Goal: Information Seeking & Learning: Check status

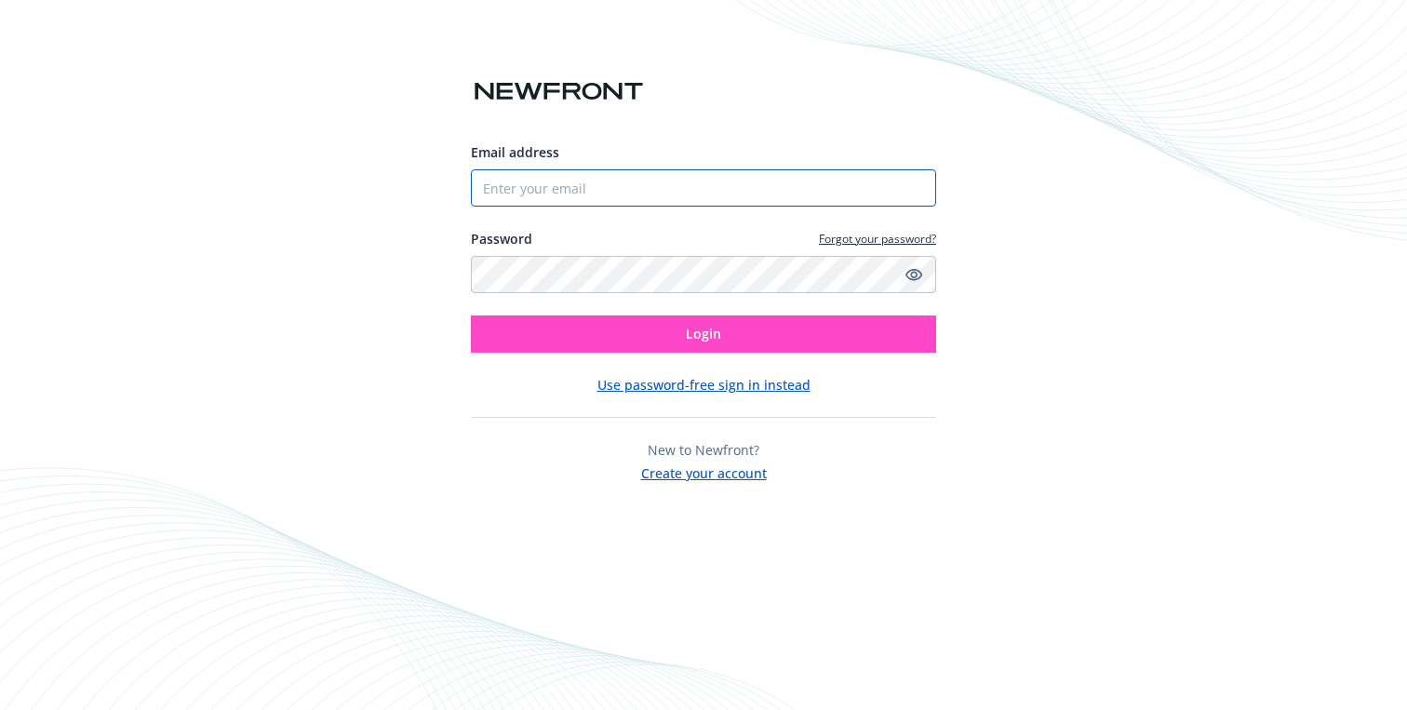
type input "[PERSON_NAME][EMAIL_ADDRESS][PERSON_NAME][DOMAIN_NAME]"
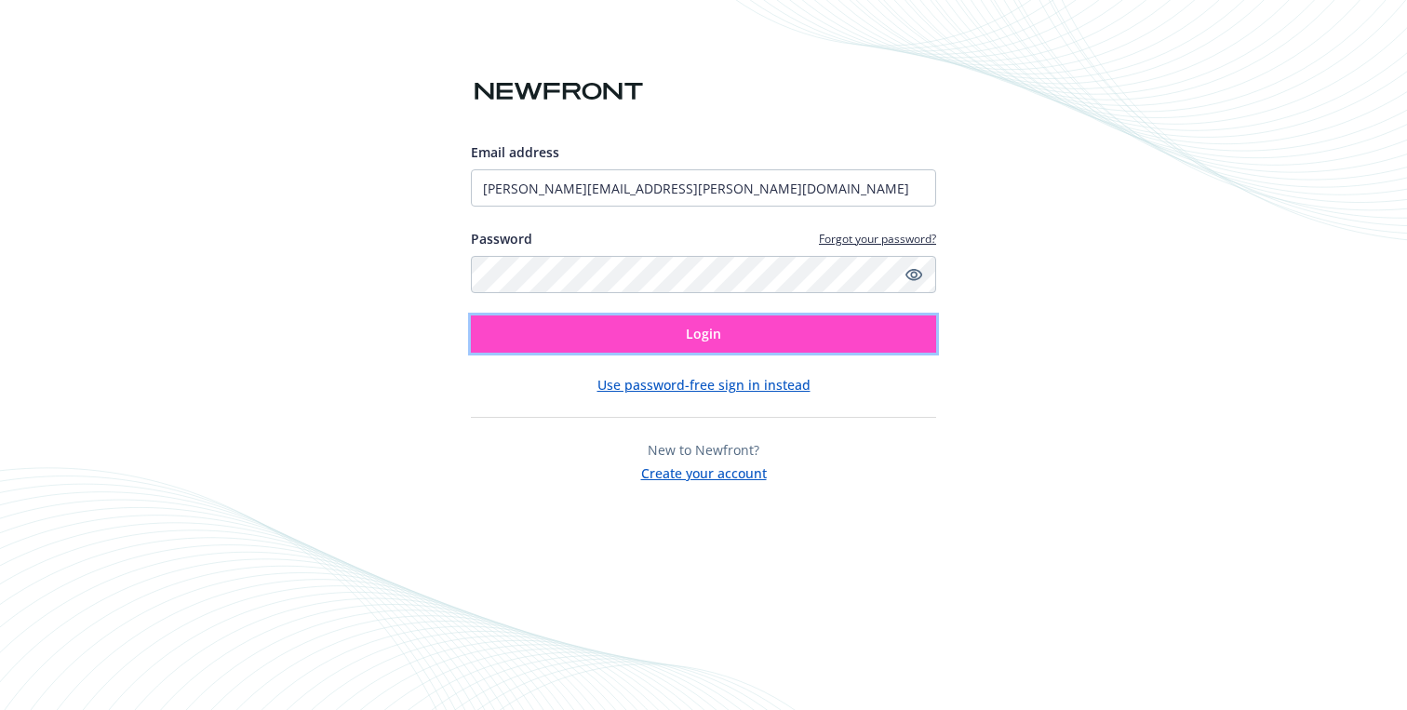
click at [588, 337] on button "Login" at bounding box center [703, 333] width 465 height 37
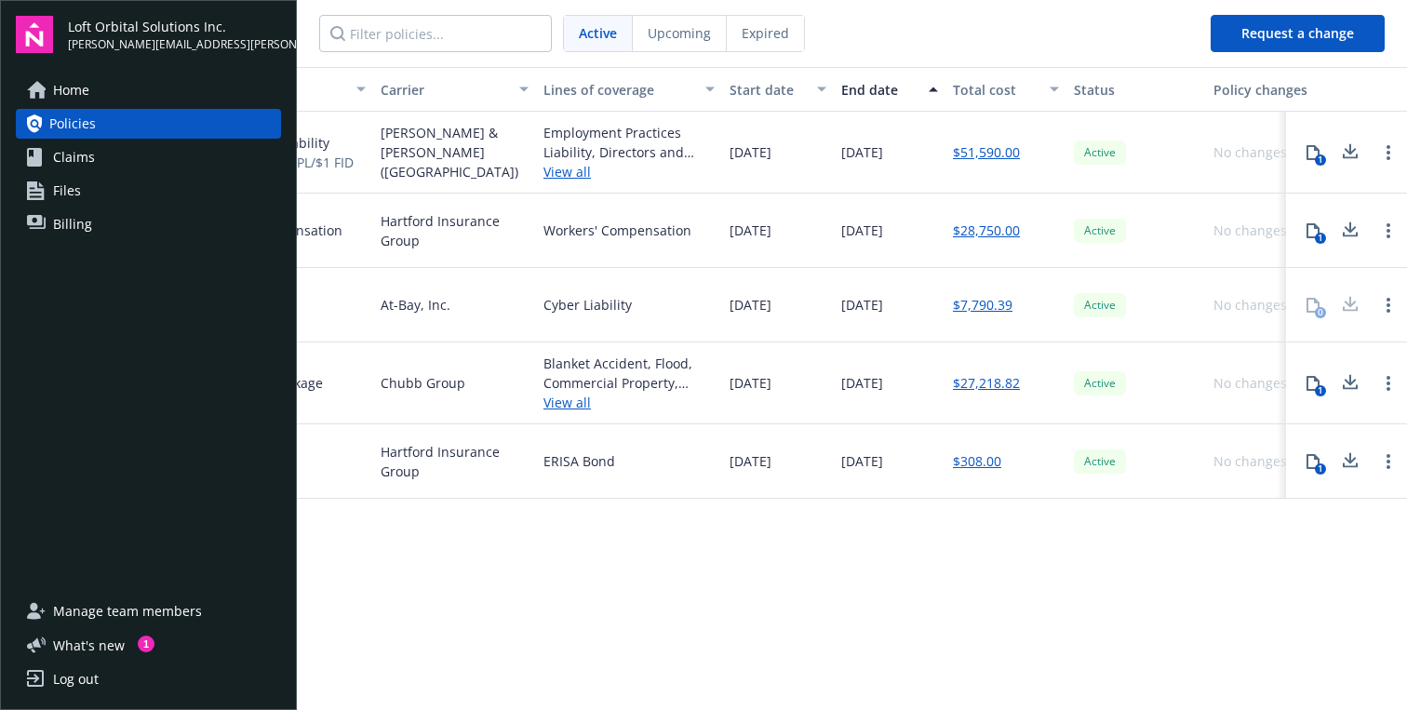
scroll to position [0, 399]
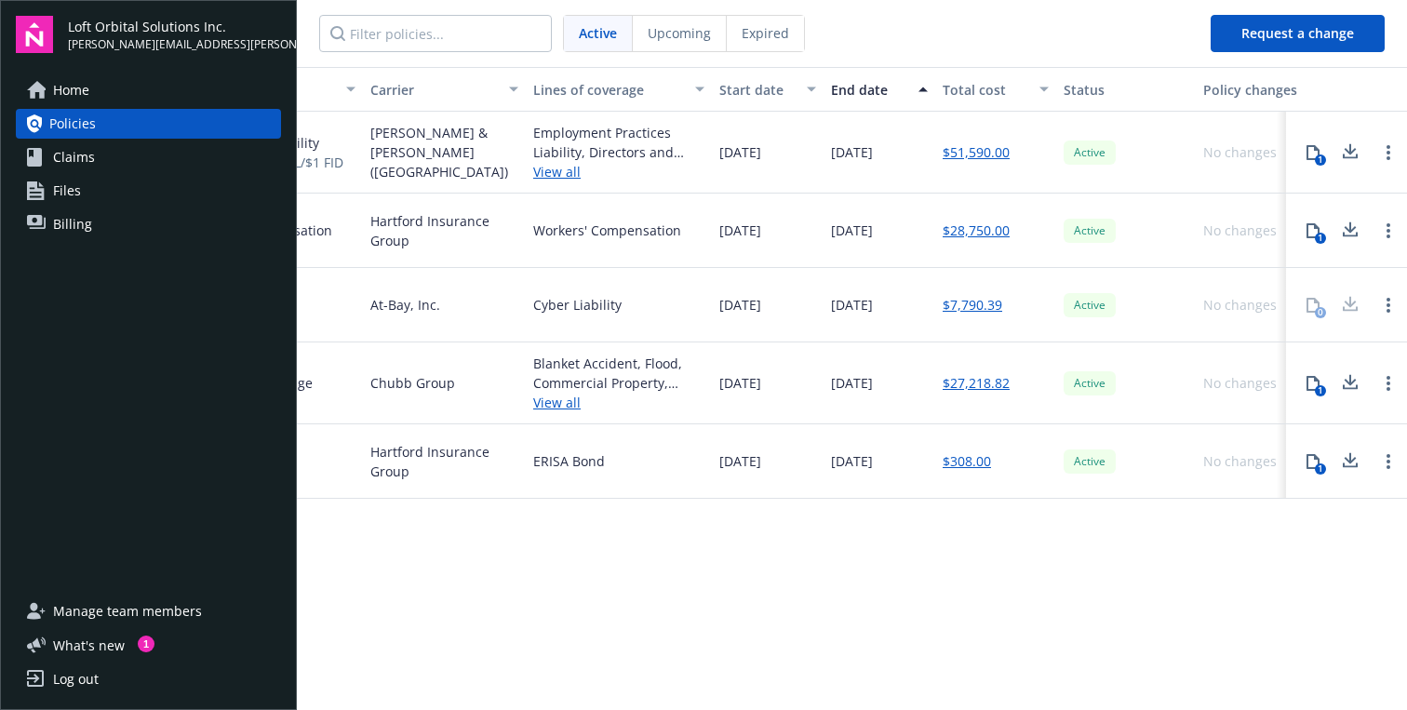
click at [986, 147] on link "$51,590.00" at bounding box center [976, 152] width 67 height 20
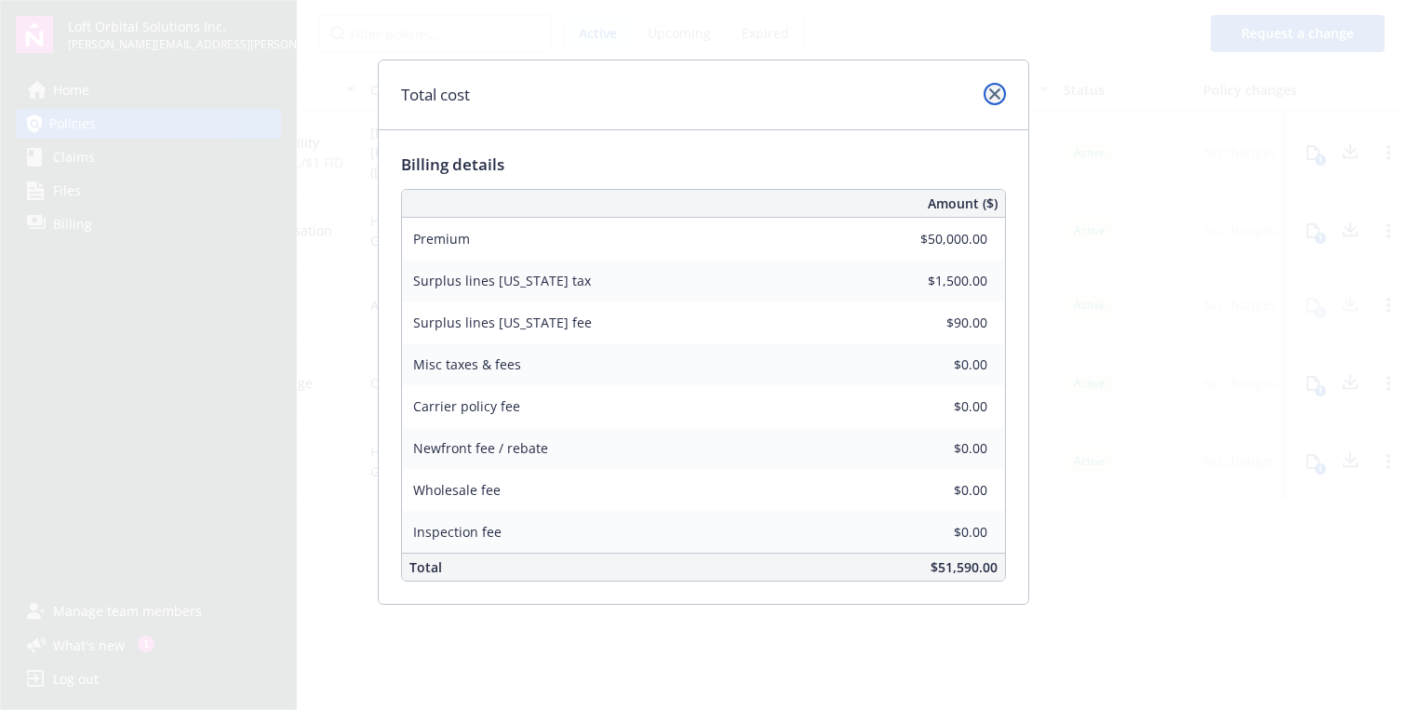
click at [999, 93] on icon "close" at bounding box center [994, 93] width 11 height 11
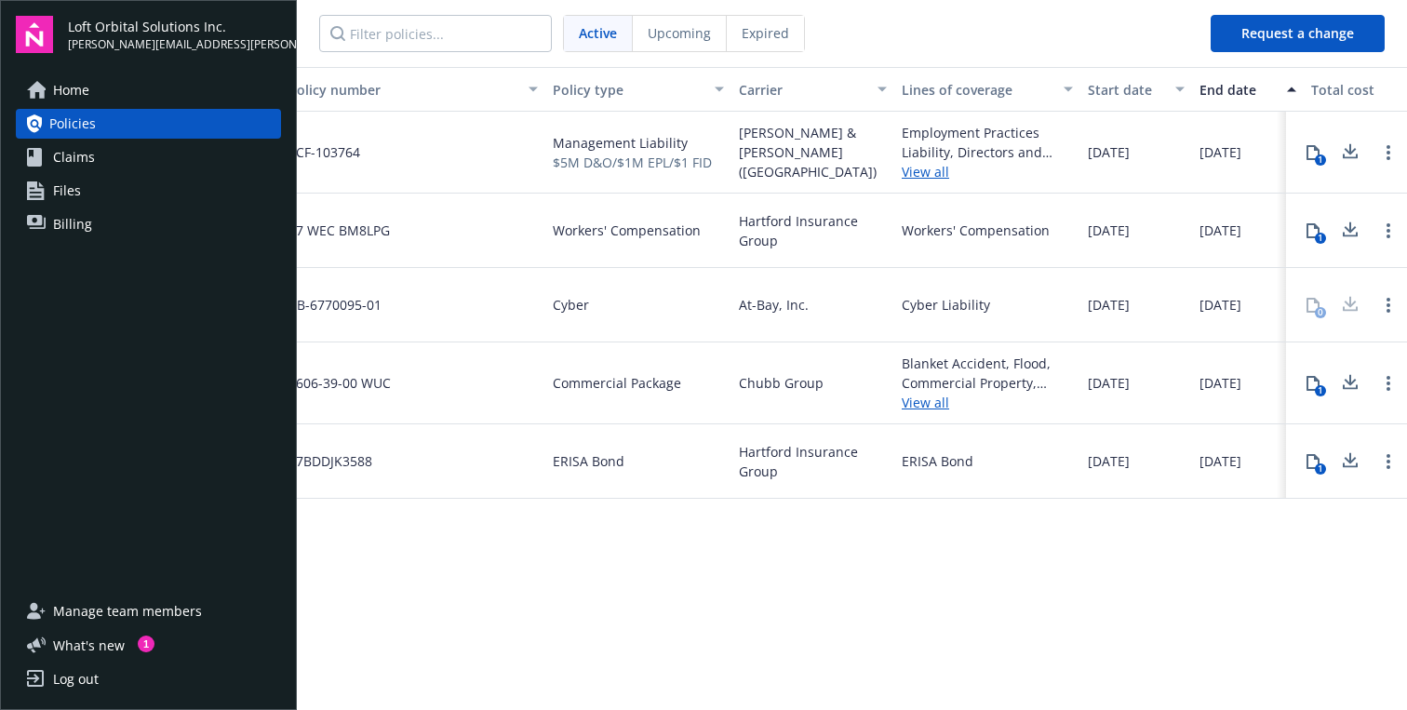
scroll to position [0, 32]
click at [918, 170] on link "View all" at bounding box center [986, 172] width 171 height 20
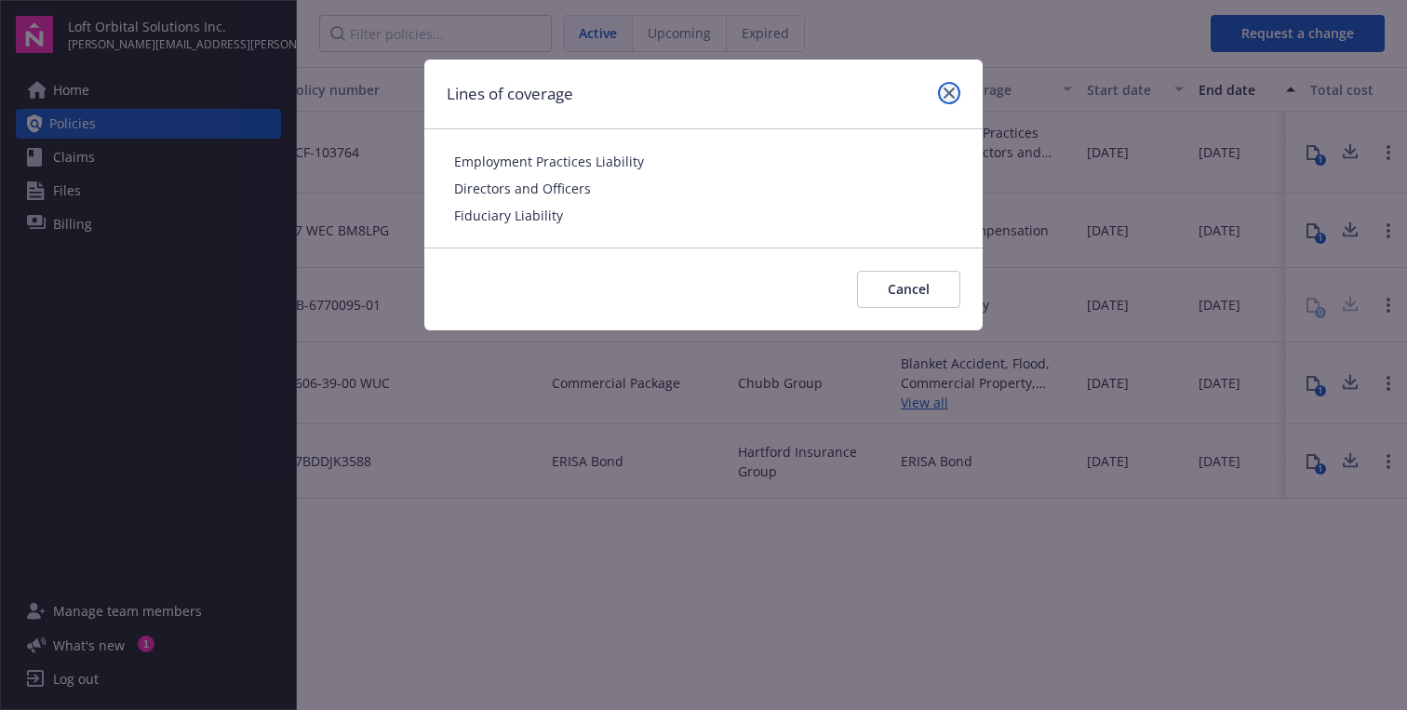
click at [947, 98] on icon "close" at bounding box center [949, 92] width 11 height 11
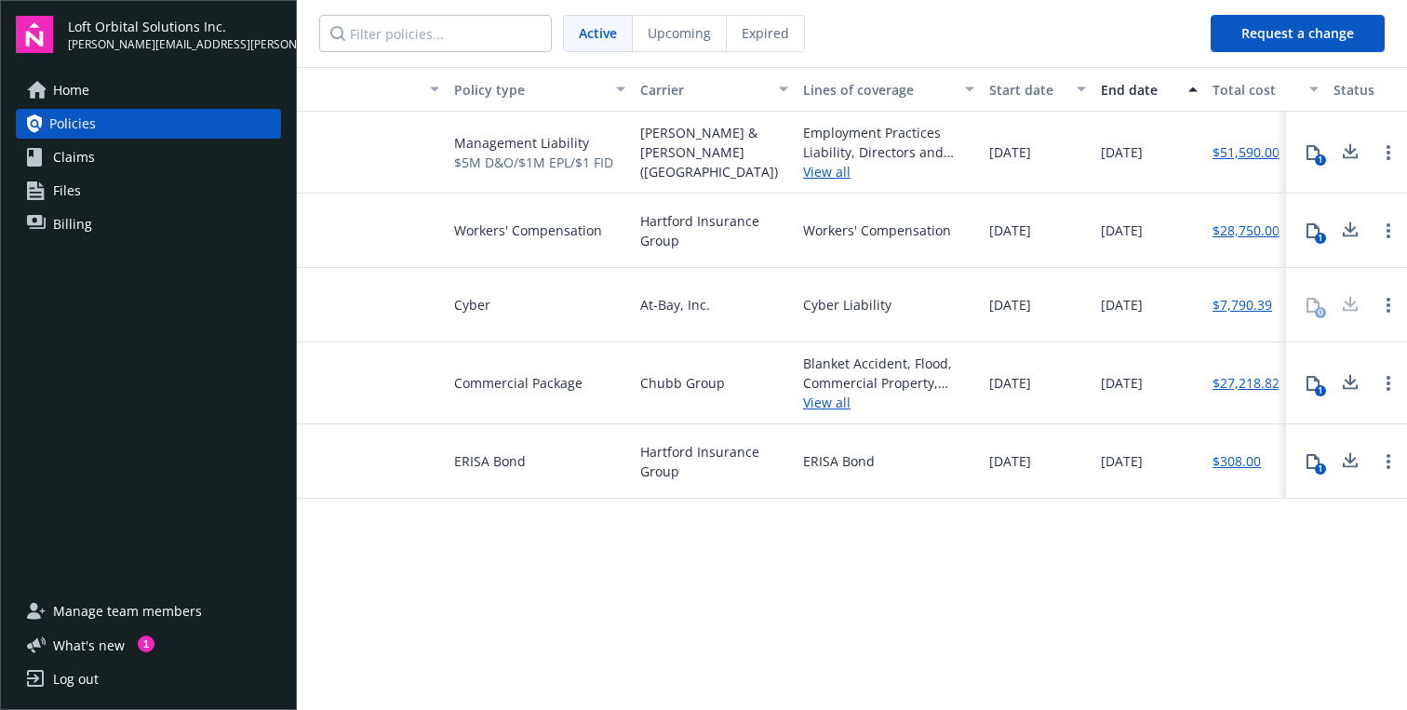
scroll to position [0, 0]
